Goal: Information Seeking & Learning: Check status

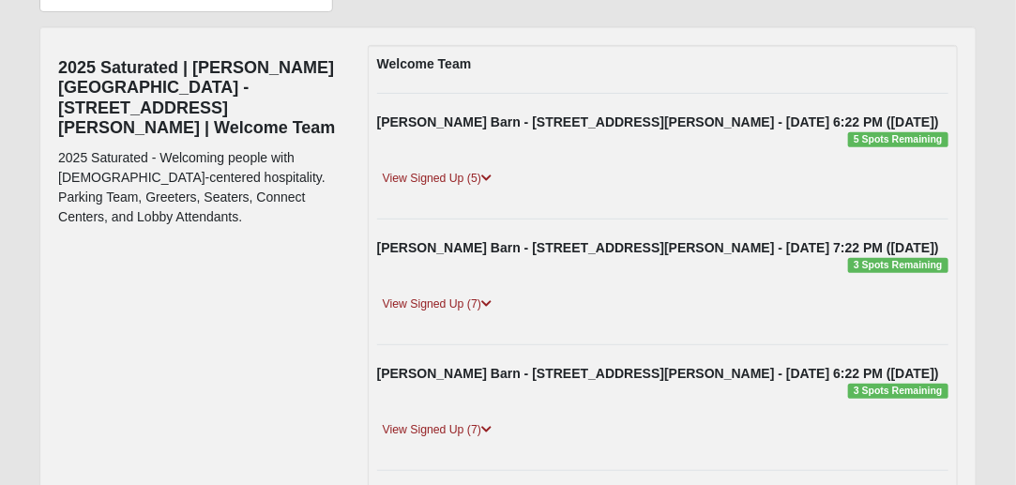
scroll to position [150, 0]
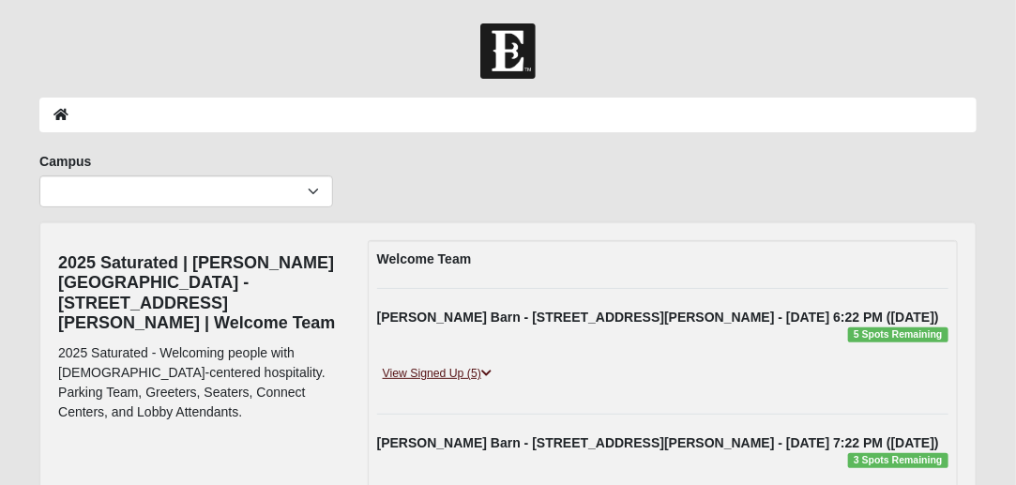
click at [406, 372] on link "View Signed Up (5)" at bounding box center [437, 374] width 120 height 20
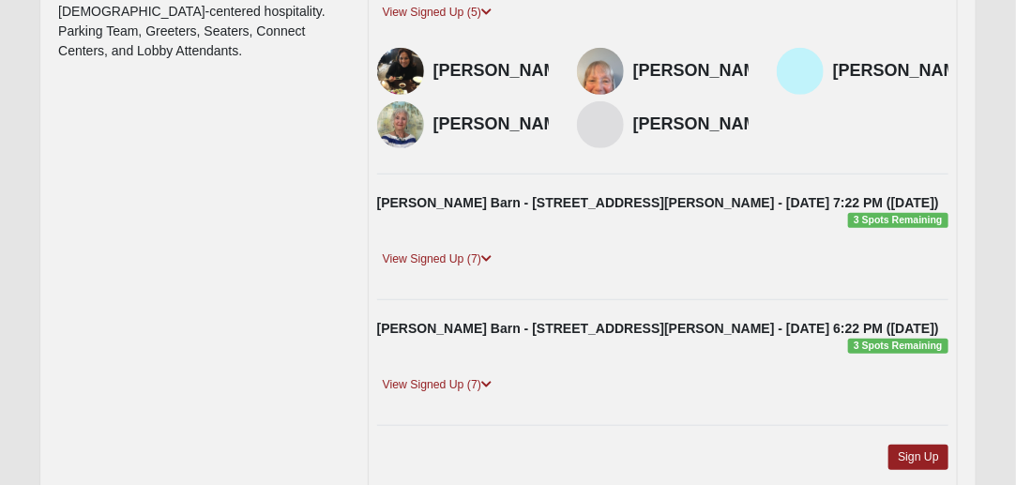
scroll to position [369, 0]
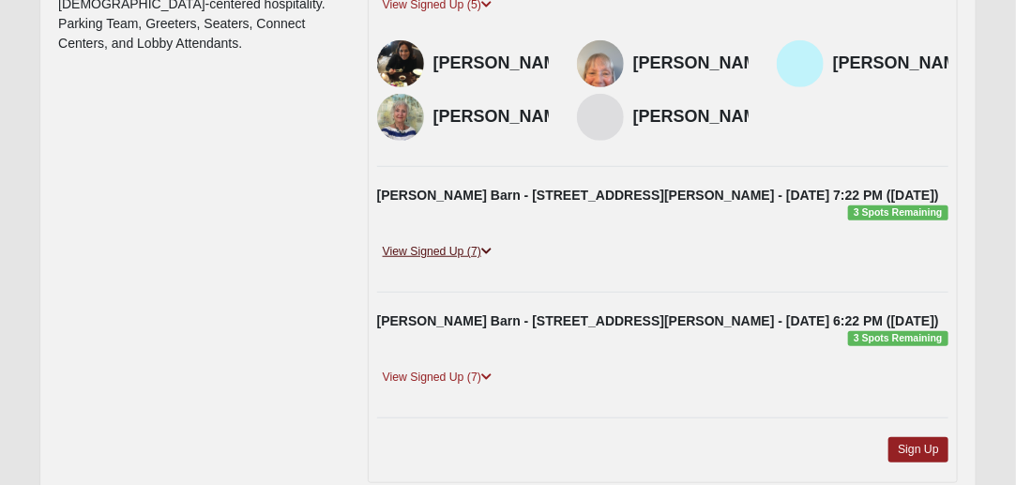
click at [407, 253] on link "View Signed Up (7)" at bounding box center [437, 252] width 120 height 20
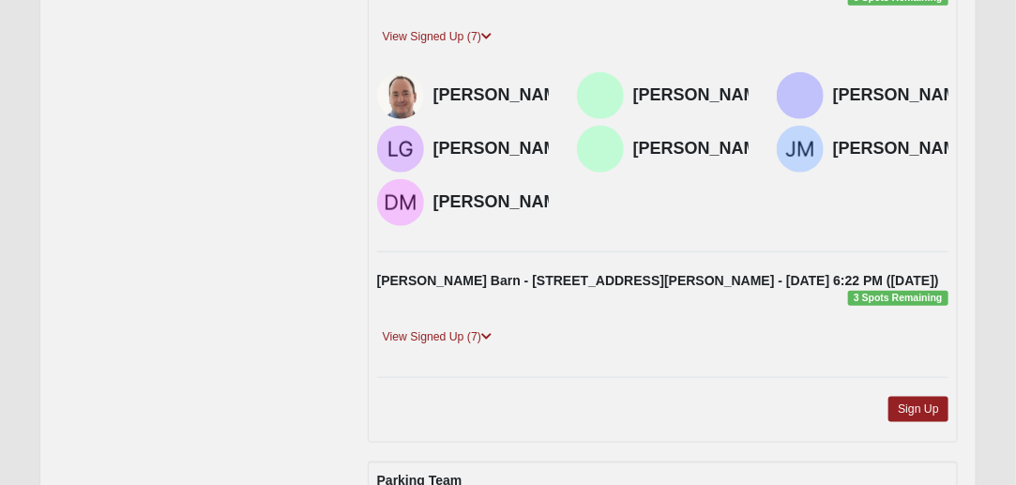
scroll to position [585, 0]
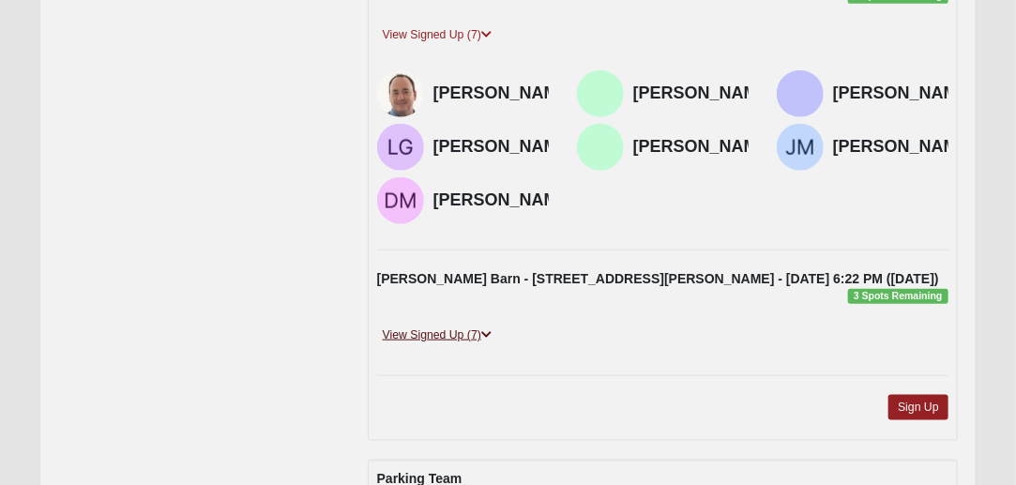
click at [427, 345] on link "View Signed Up (7)" at bounding box center [437, 336] width 120 height 20
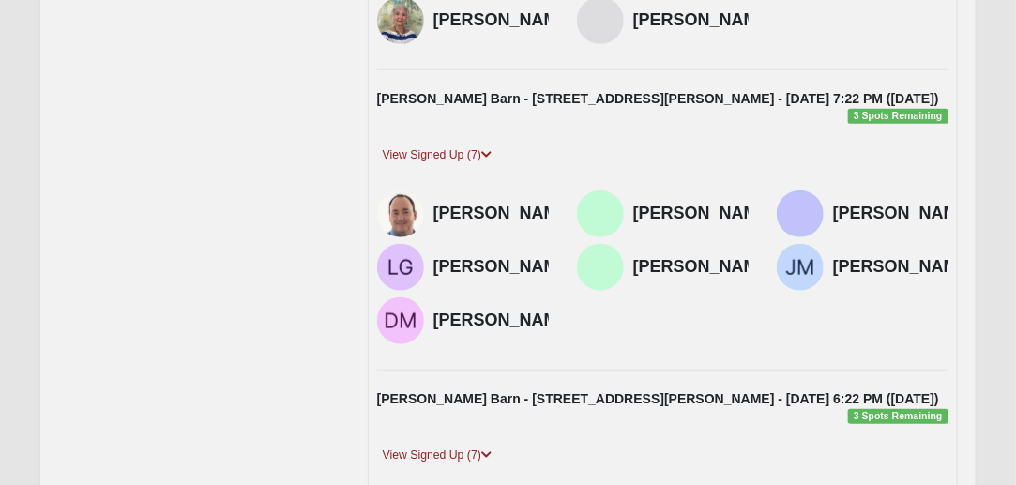
scroll to position [0, 0]
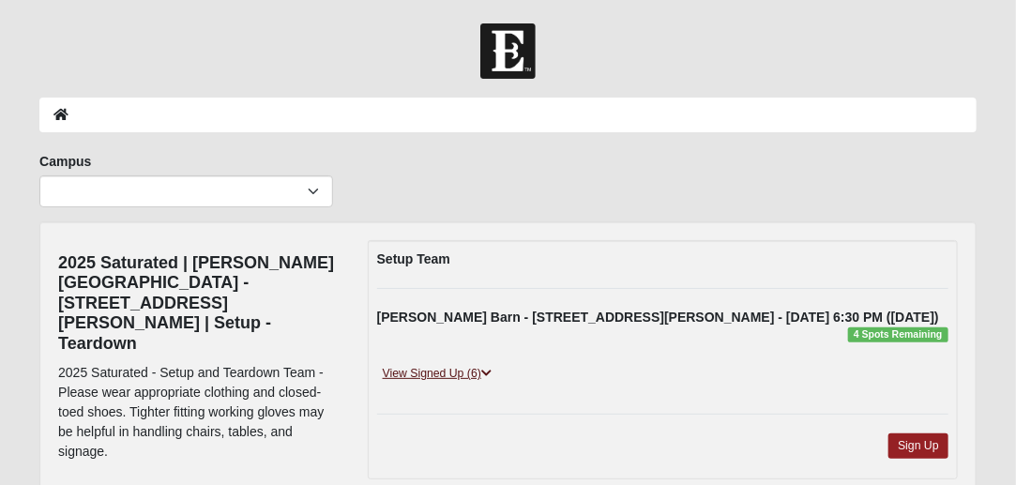
click at [424, 372] on link "View Signed Up (6)" at bounding box center [437, 374] width 120 height 20
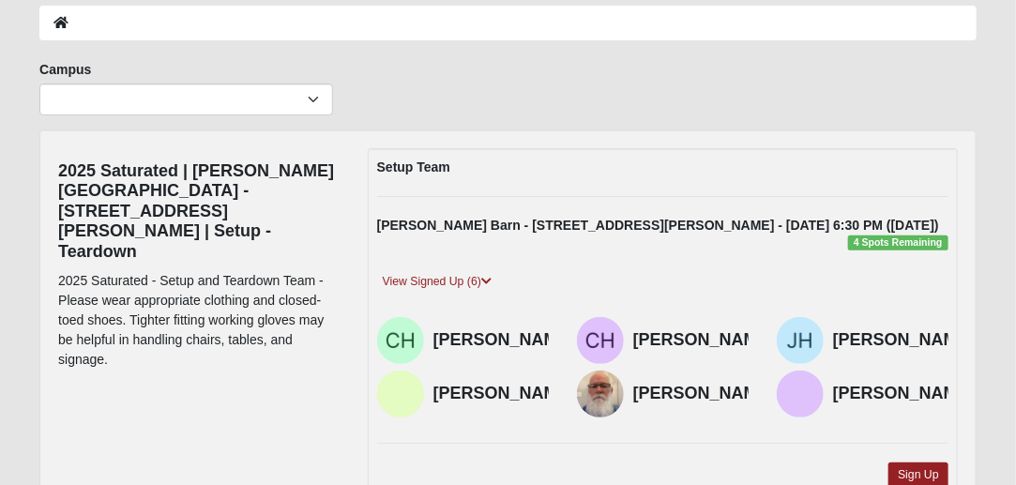
scroll to position [83, 0]
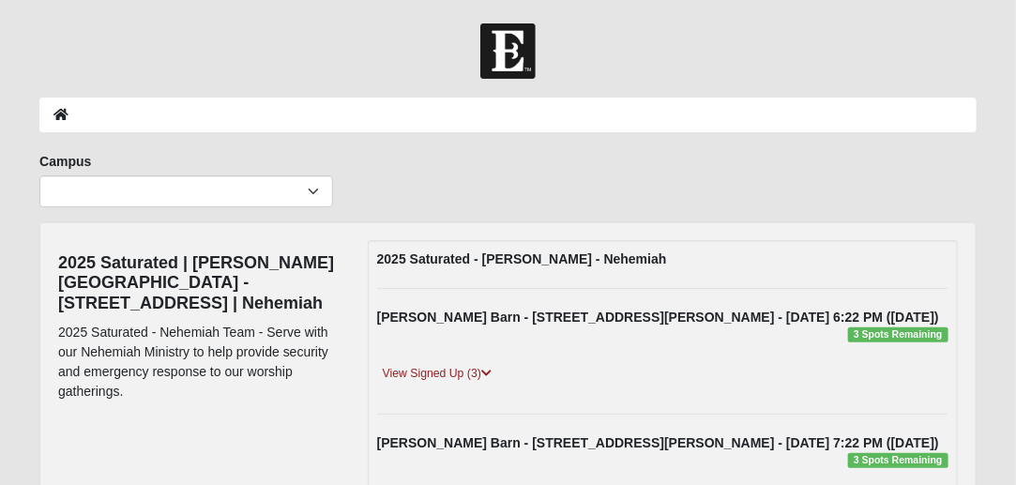
drag, startPoint x: 1015, startPoint y: 203, endPoint x: 1022, endPoint y: 358, distance: 155.9
click at [1015, 358] on html "Hello LaVay My Account Log Out Event Search Error" at bounding box center [508, 418] width 1016 height 837
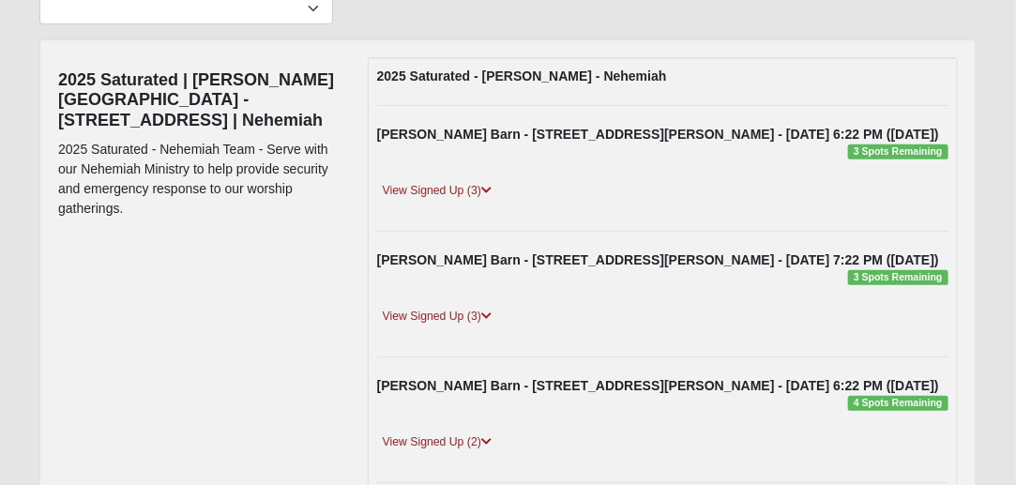
scroll to position [41, 0]
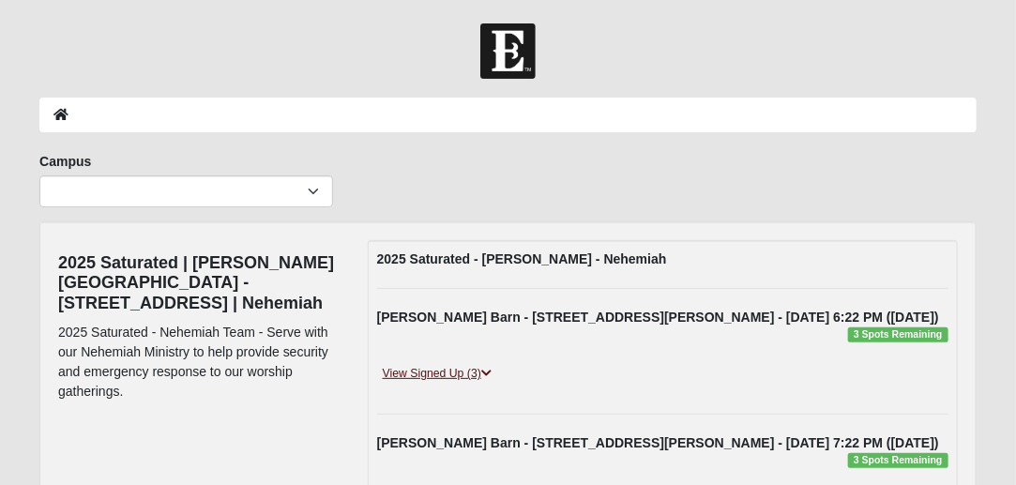
click at [435, 376] on link "View Signed Up (3)" at bounding box center [437, 374] width 120 height 20
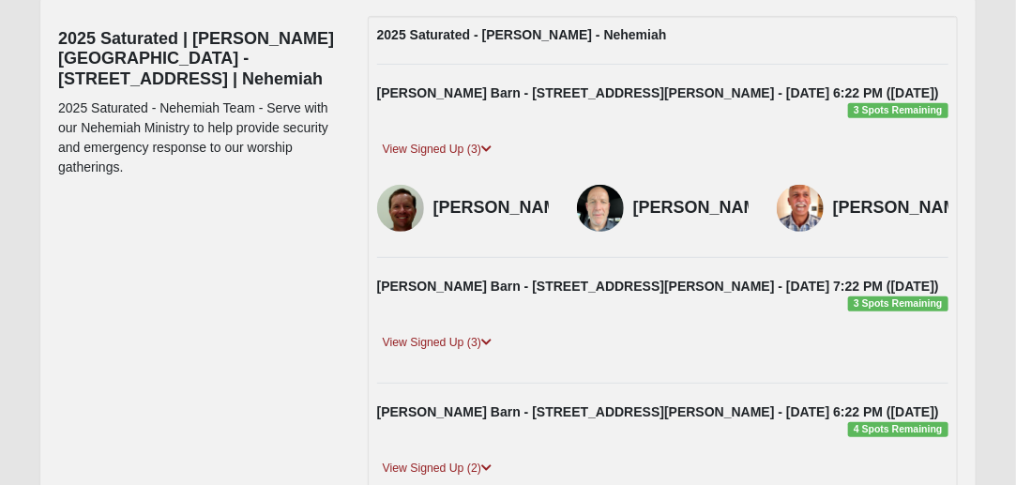
scroll to position [242, 0]
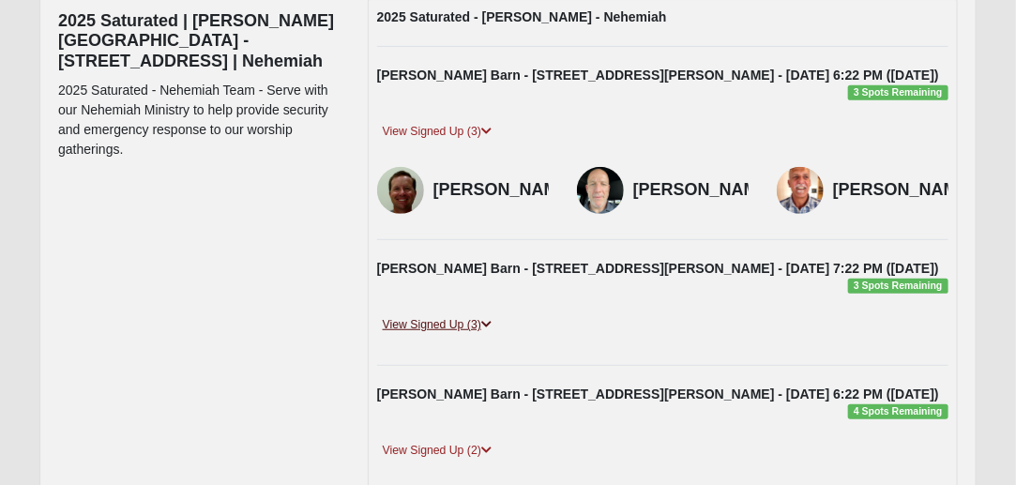
click at [433, 328] on link "View Signed Up (3)" at bounding box center [437, 325] width 120 height 20
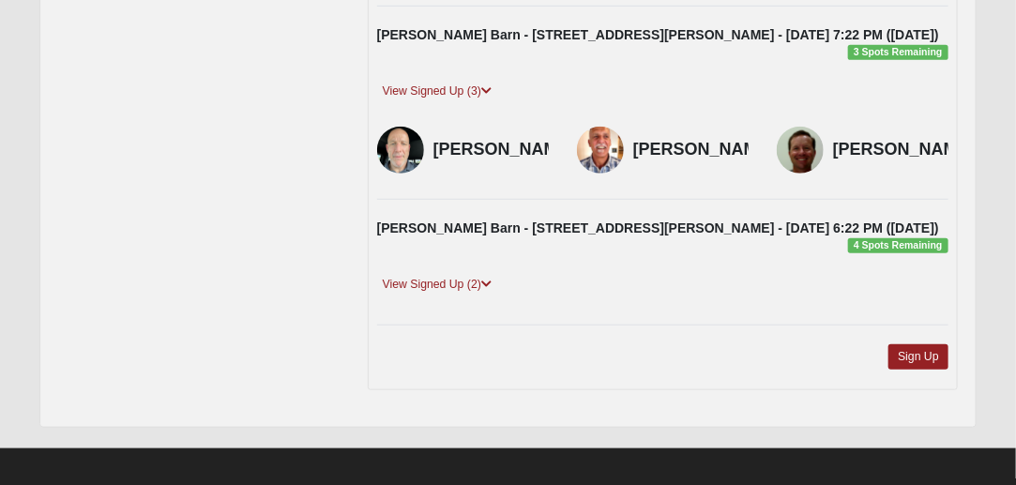
scroll to position [478, 0]
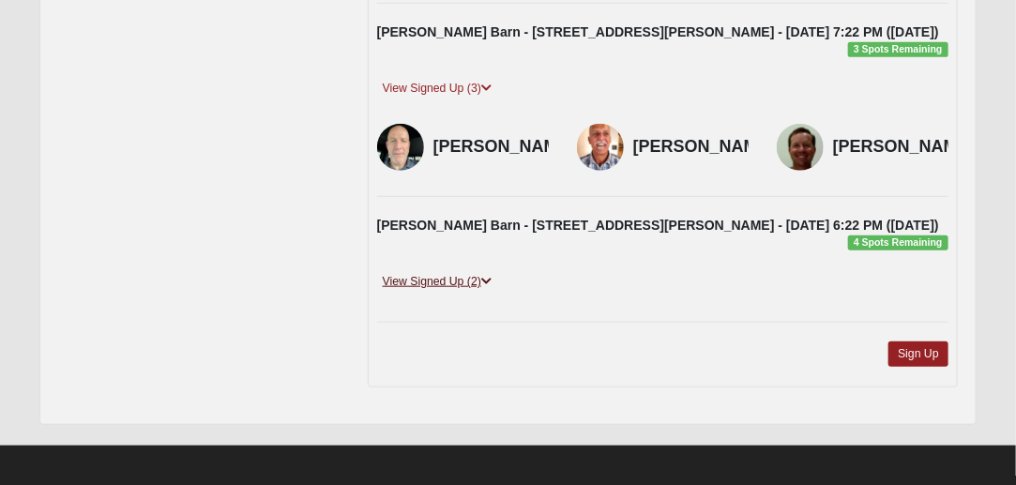
click at [455, 292] on link "View Signed Up (2)" at bounding box center [437, 282] width 120 height 20
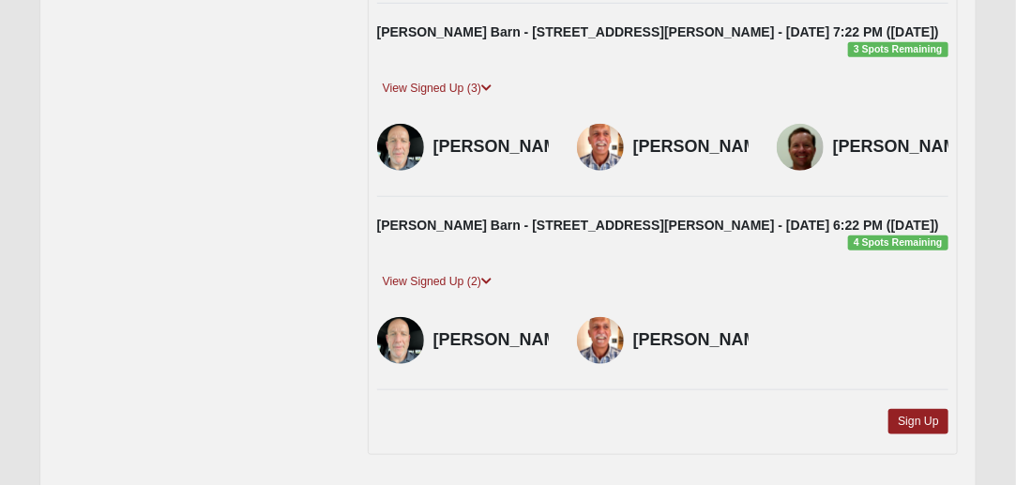
click at [674, 351] on h4 "[PERSON_NAME]" at bounding box center [704, 340] width 142 height 21
